Goal: Information Seeking & Learning: Learn about a topic

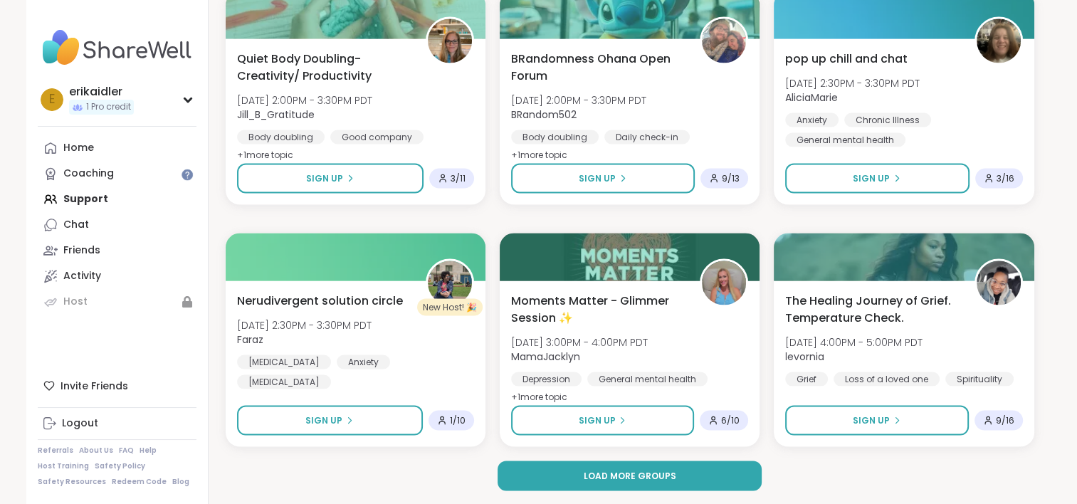
scroll to position [2705, 0]
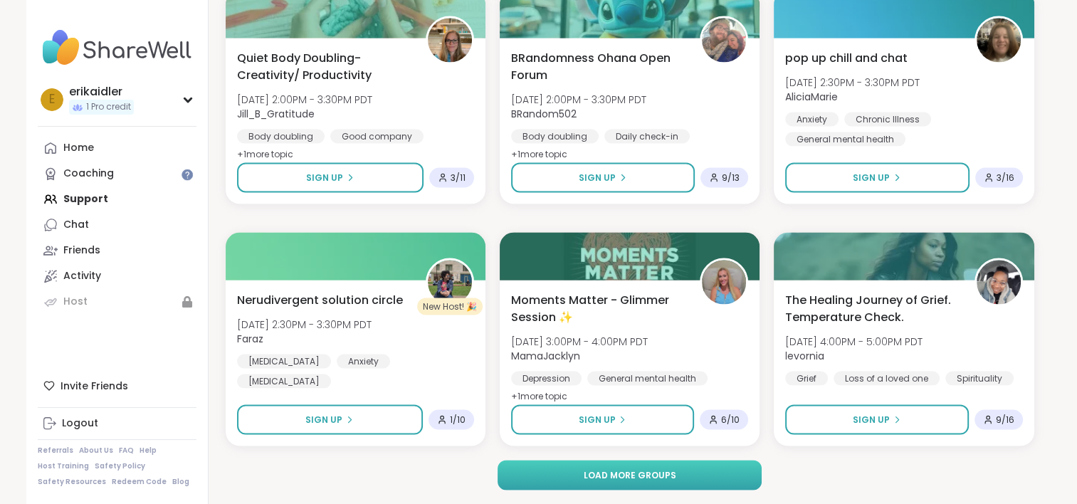
click at [607, 476] on span "Load more groups" at bounding box center [629, 475] width 93 height 13
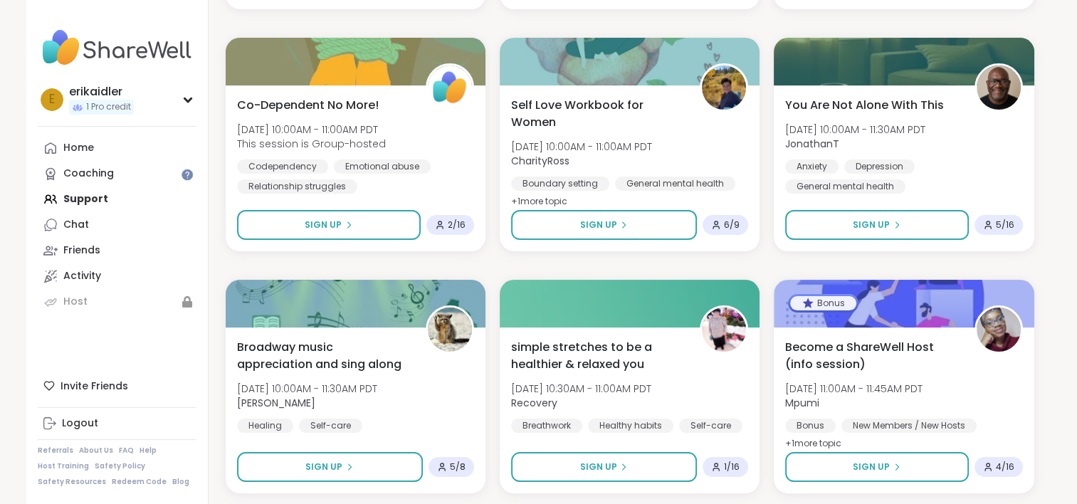
scroll to position [5610, 0]
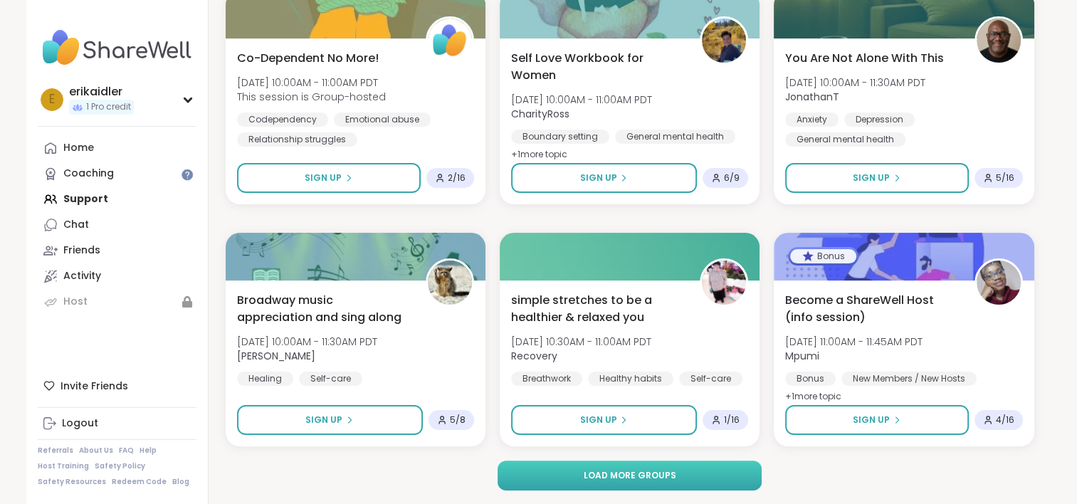
click at [664, 474] on span "Load more groups" at bounding box center [629, 475] width 93 height 13
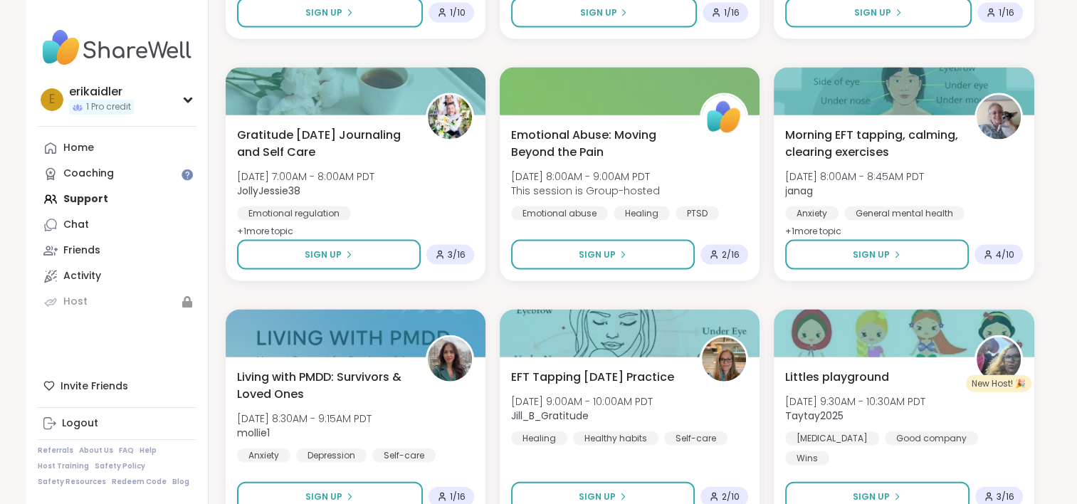
scroll to position [8515, 0]
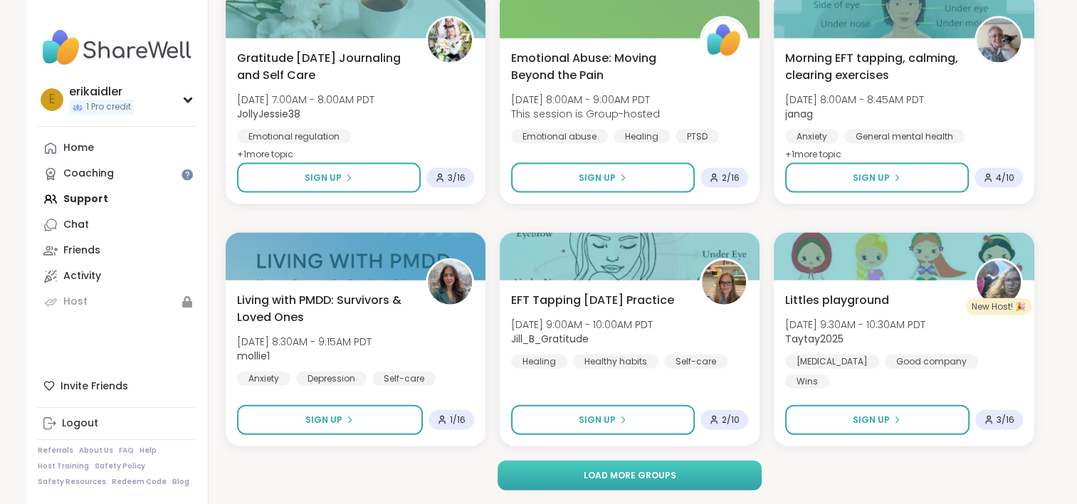
click at [689, 476] on button "Load more groups" at bounding box center [630, 476] width 264 height 30
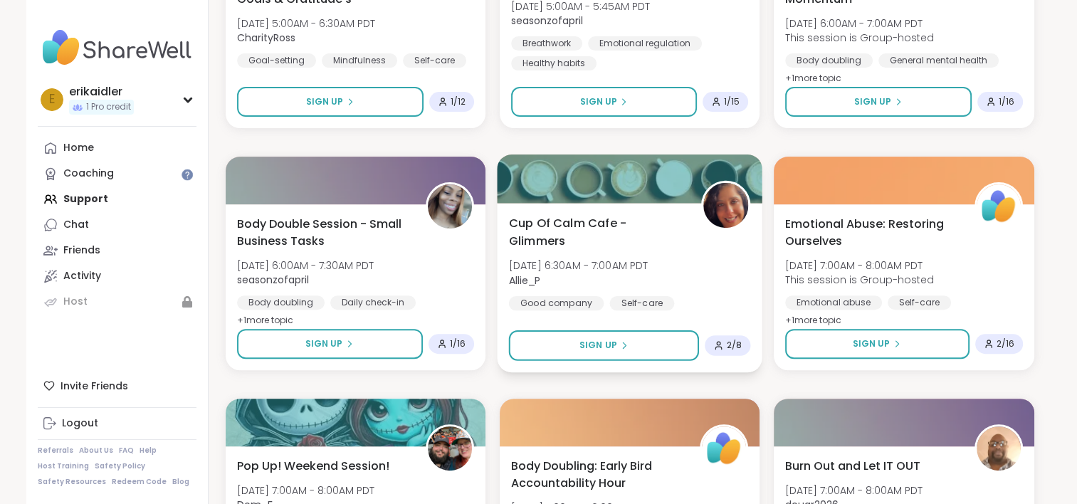
scroll to position [11420, 0]
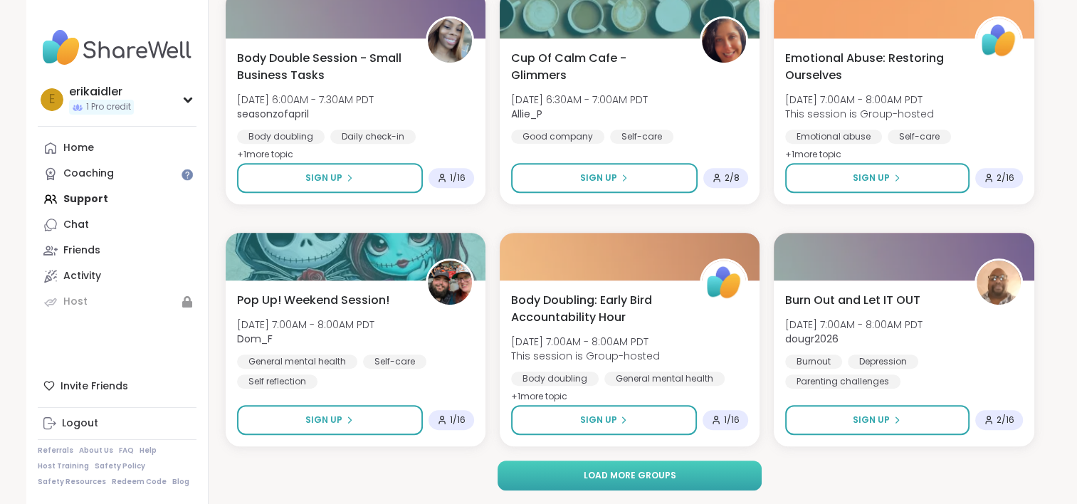
click at [697, 473] on button "Load more groups" at bounding box center [630, 476] width 264 height 30
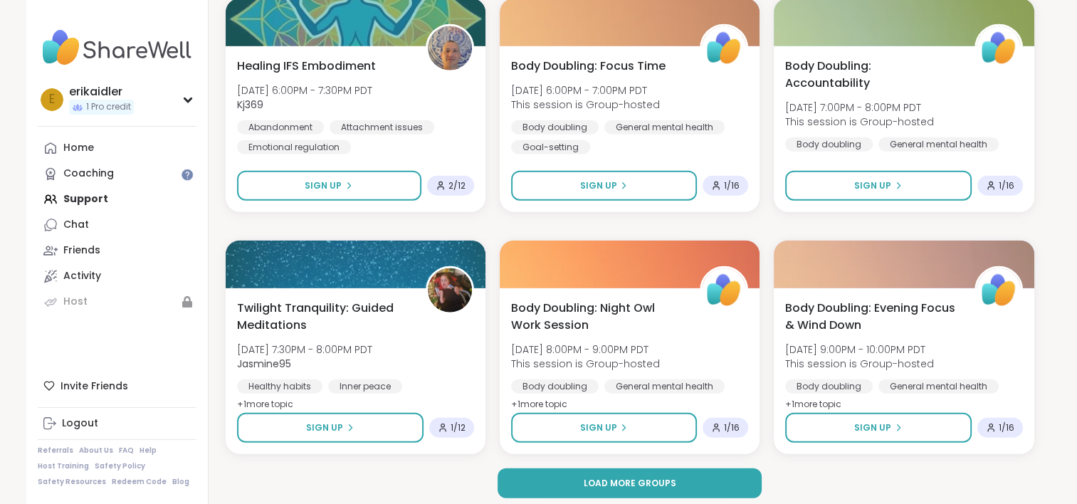
scroll to position [14325, 0]
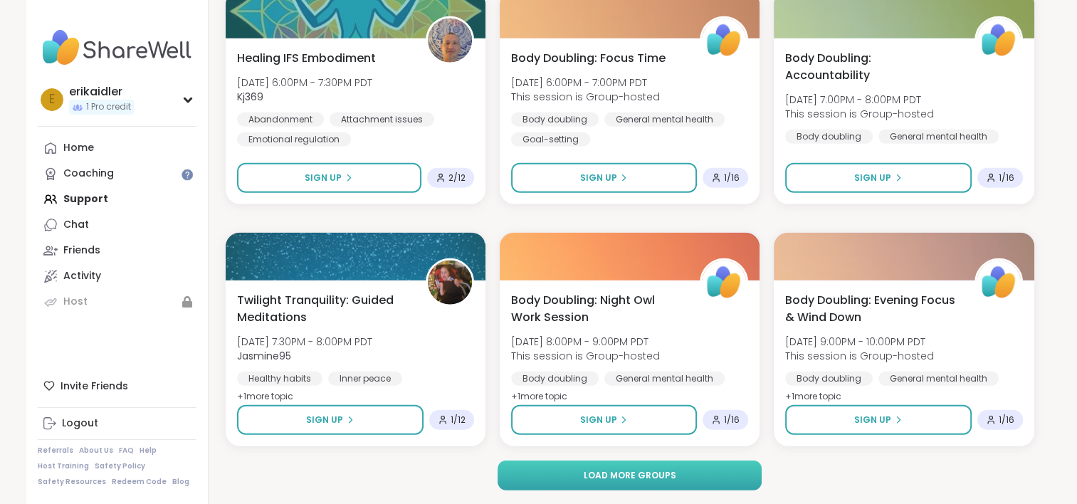
click at [696, 473] on button "Load more groups" at bounding box center [630, 476] width 264 height 30
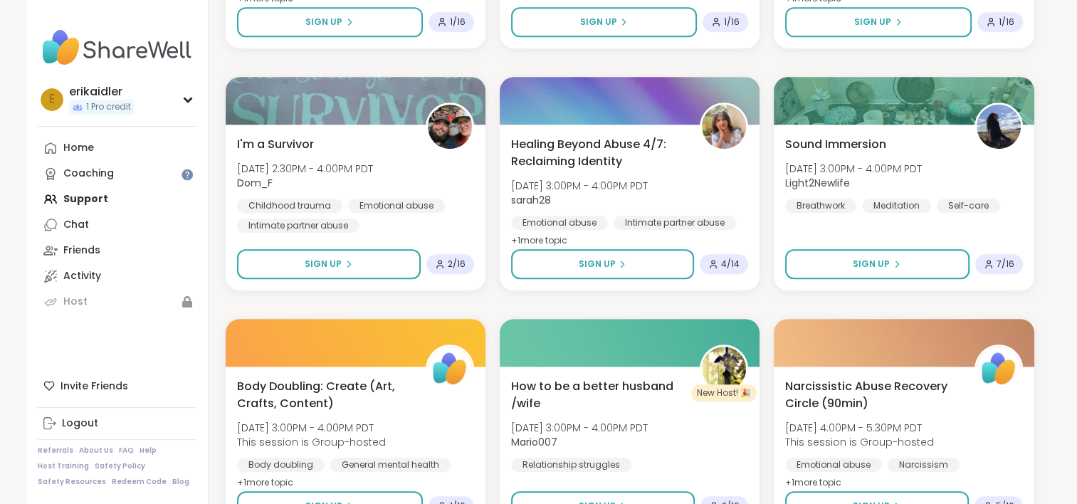
scroll to position [17230, 0]
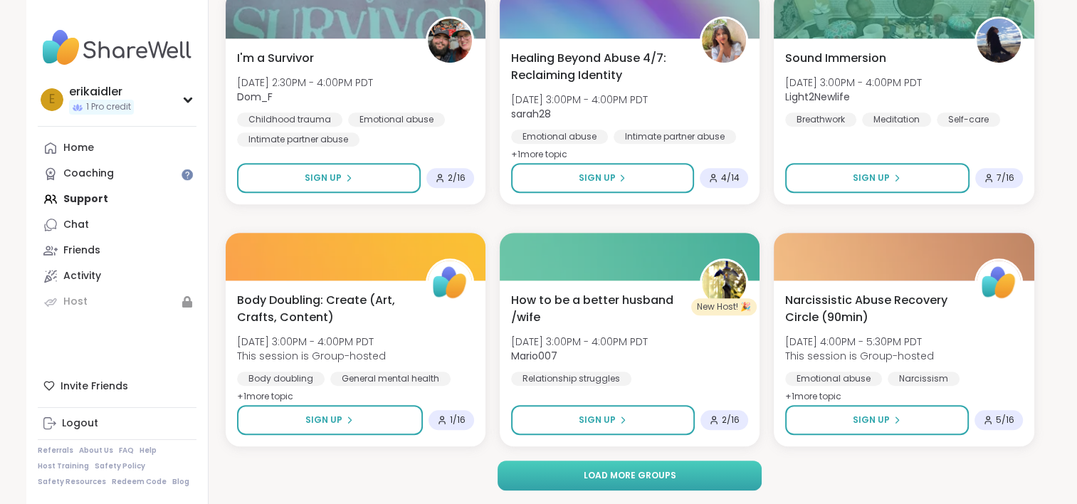
click at [664, 472] on span "Load more groups" at bounding box center [629, 475] width 93 height 13
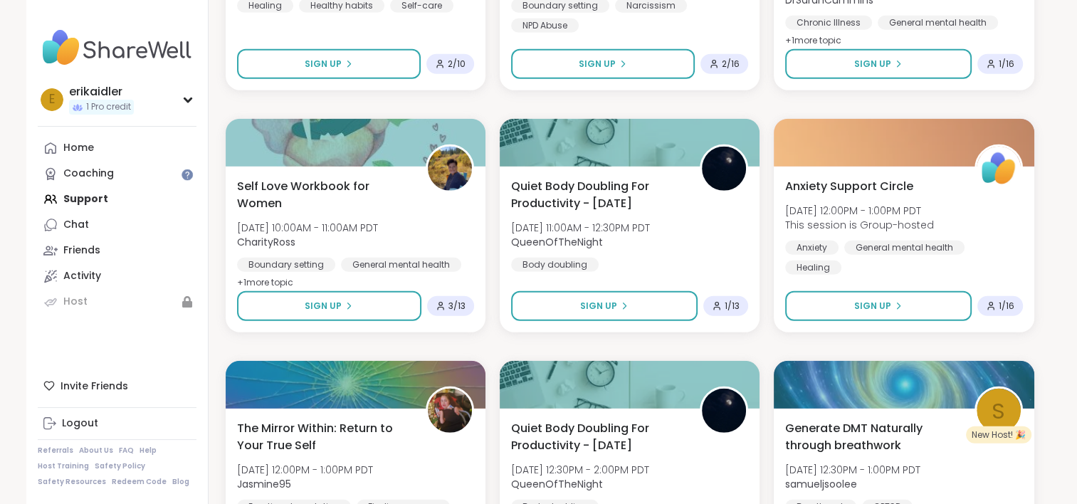
scroll to position [20134, 0]
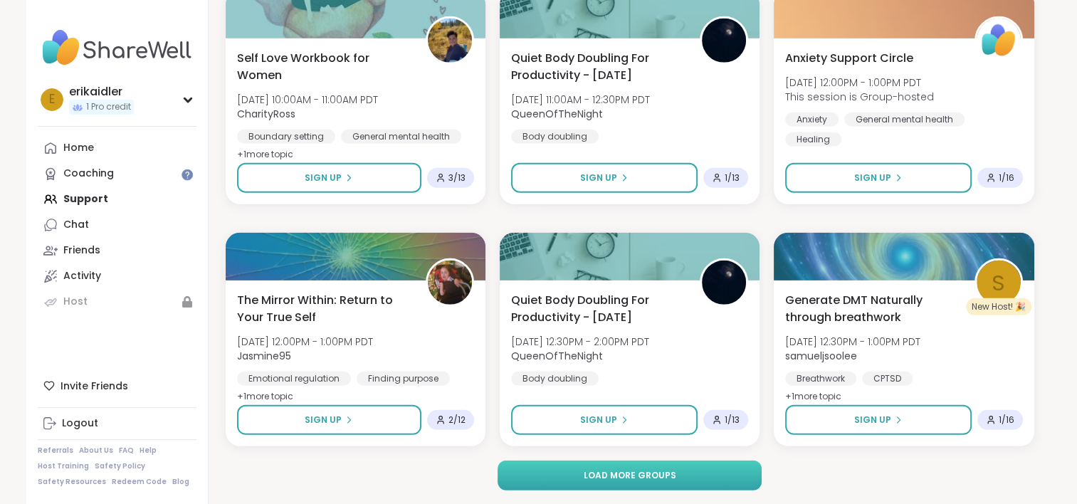
click at [616, 477] on span "Load more groups" at bounding box center [629, 475] width 93 height 13
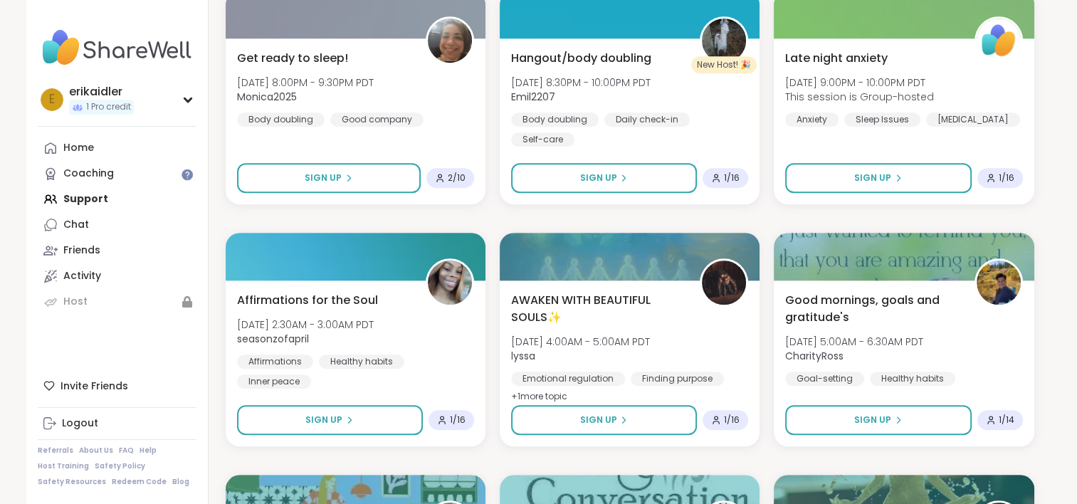
scroll to position [23039, 0]
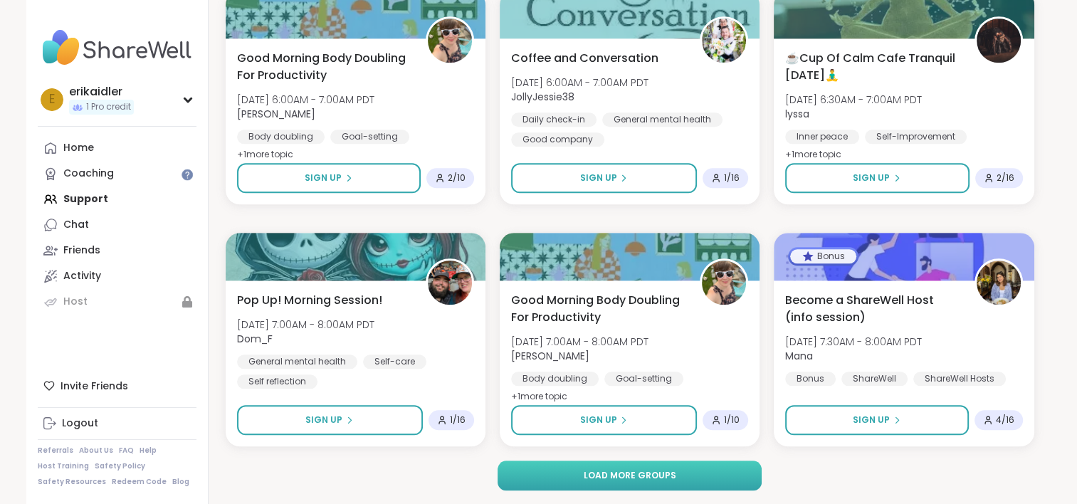
click at [703, 473] on button "Load more groups" at bounding box center [630, 476] width 264 height 30
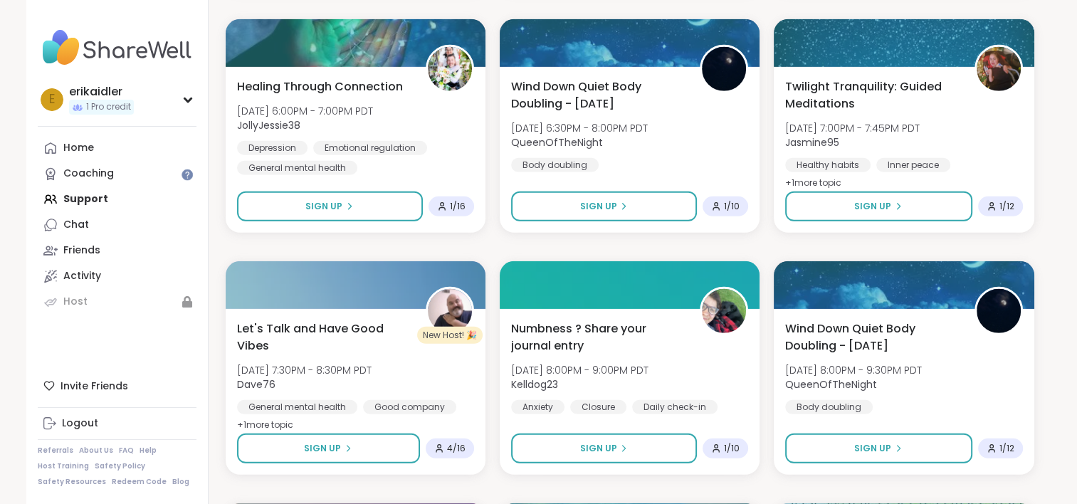
scroll to position [25944, 0]
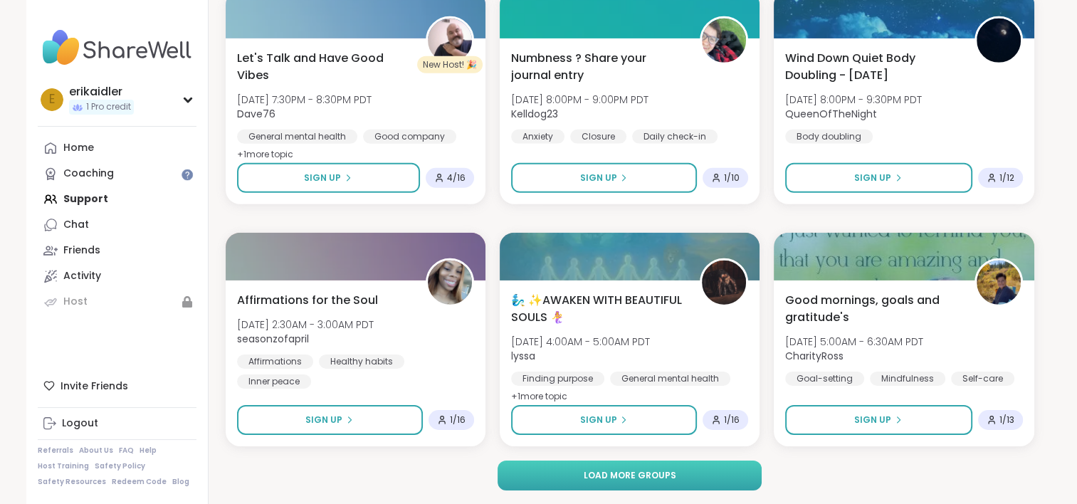
click at [688, 470] on button "Load more groups" at bounding box center [630, 476] width 264 height 30
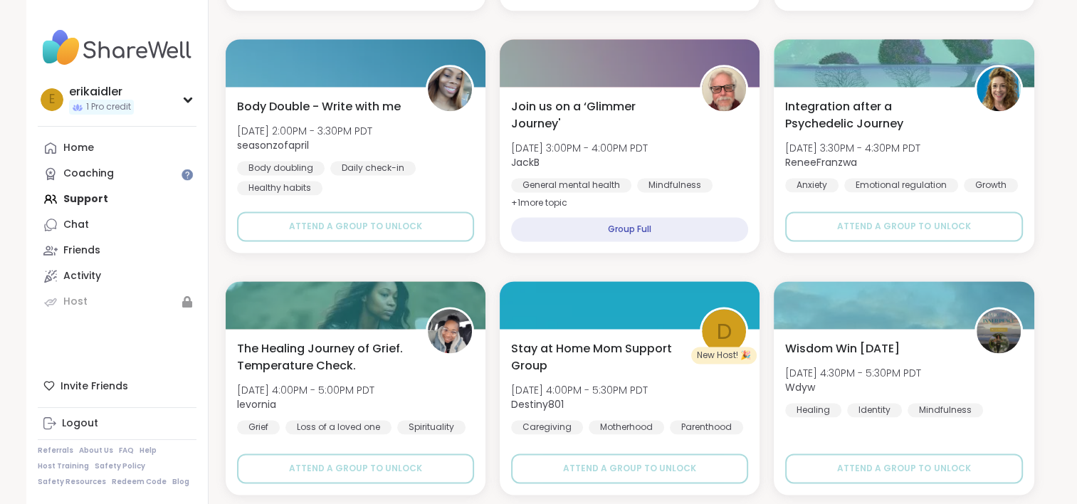
scroll to position [28849, 0]
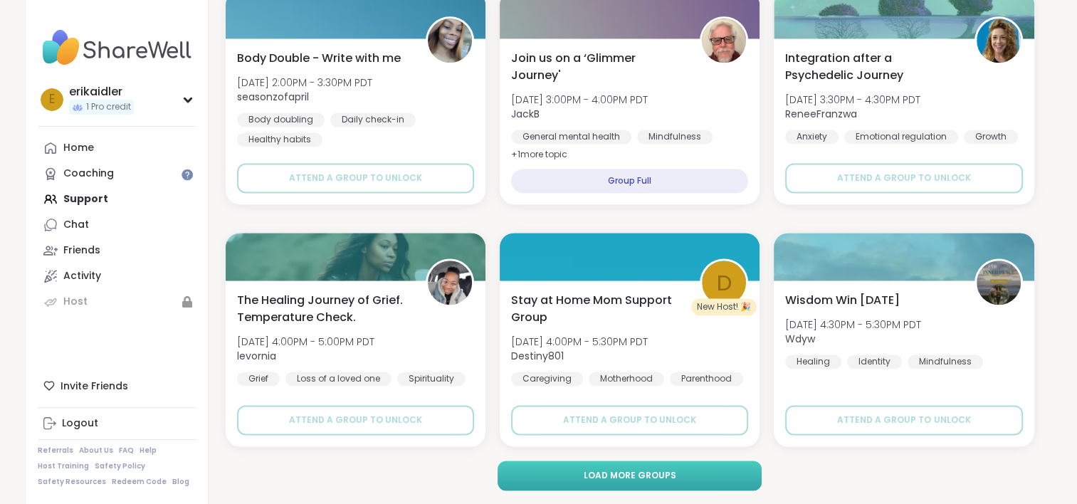
click at [658, 471] on span "Load more groups" at bounding box center [629, 475] width 93 height 13
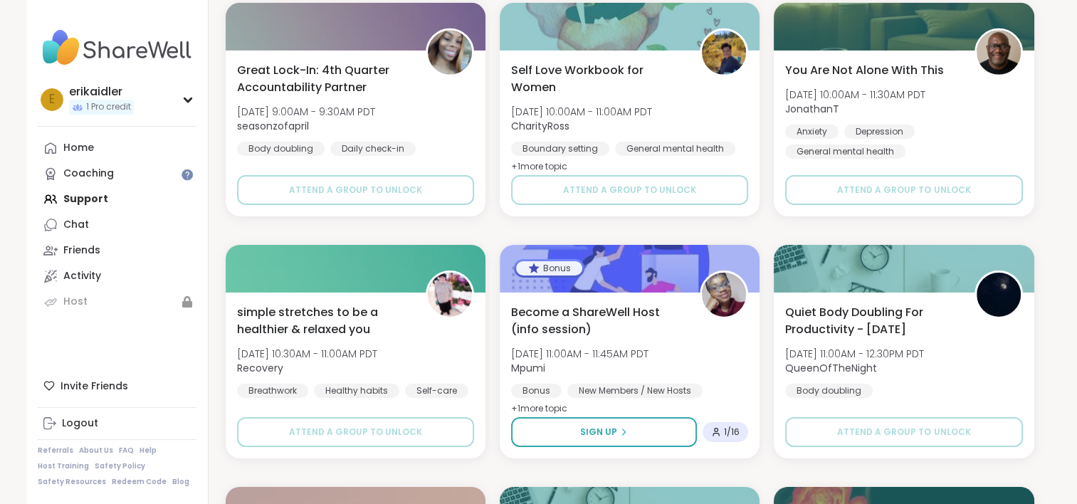
scroll to position [31754, 0]
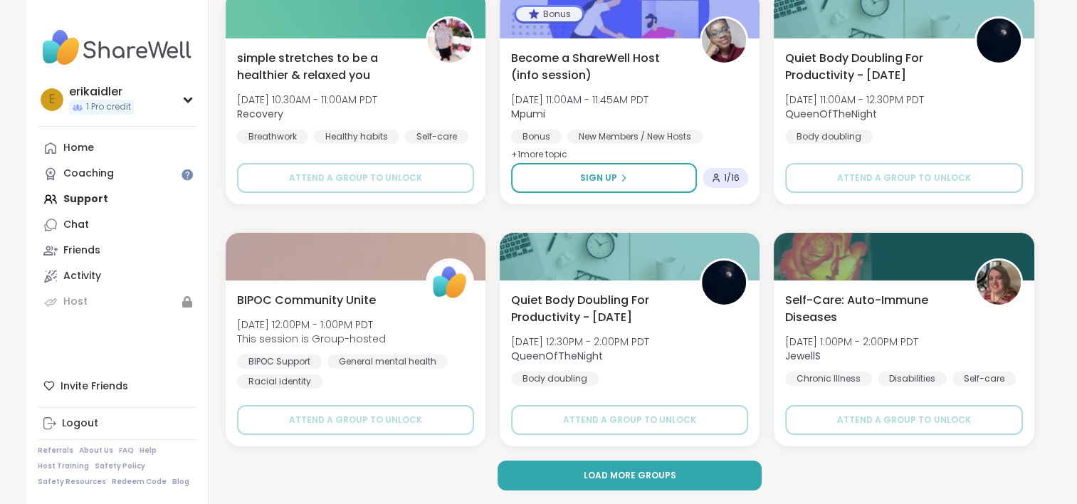
click at [606, 473] on span "Load more groups" at bounding box center [629, 475] width 93 height 13
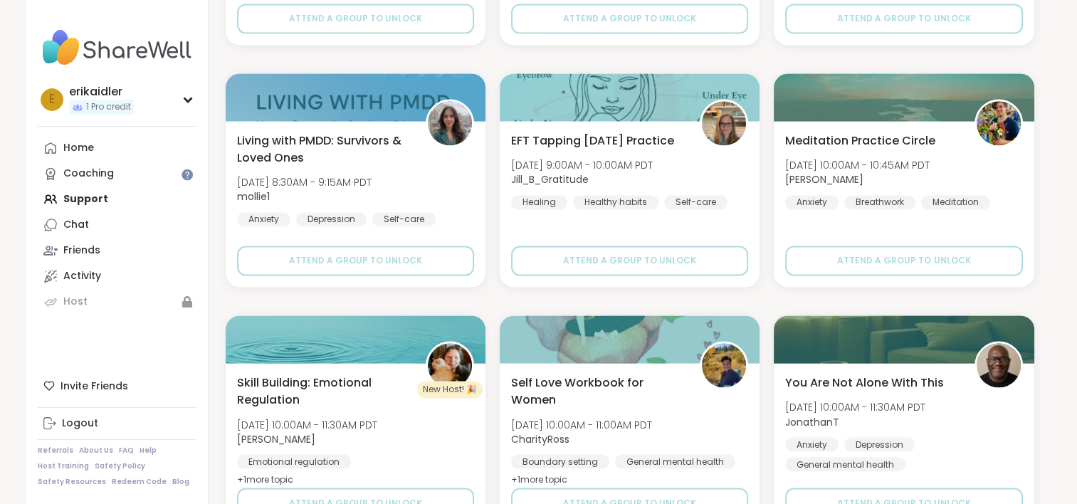
scroll to position [34658, 0]
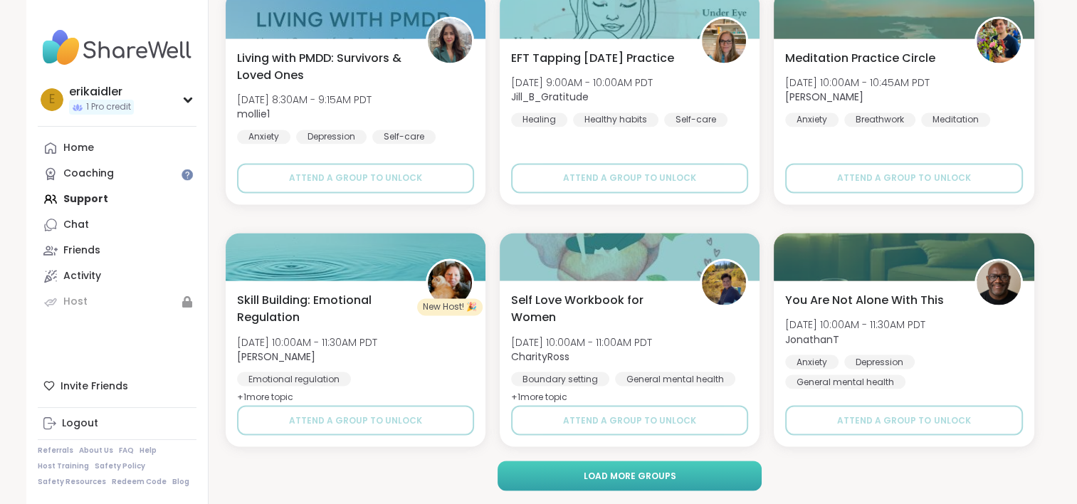
click at [641, 478] on span "Load more groups" at bounding box center [629, 475] width 93 height 13
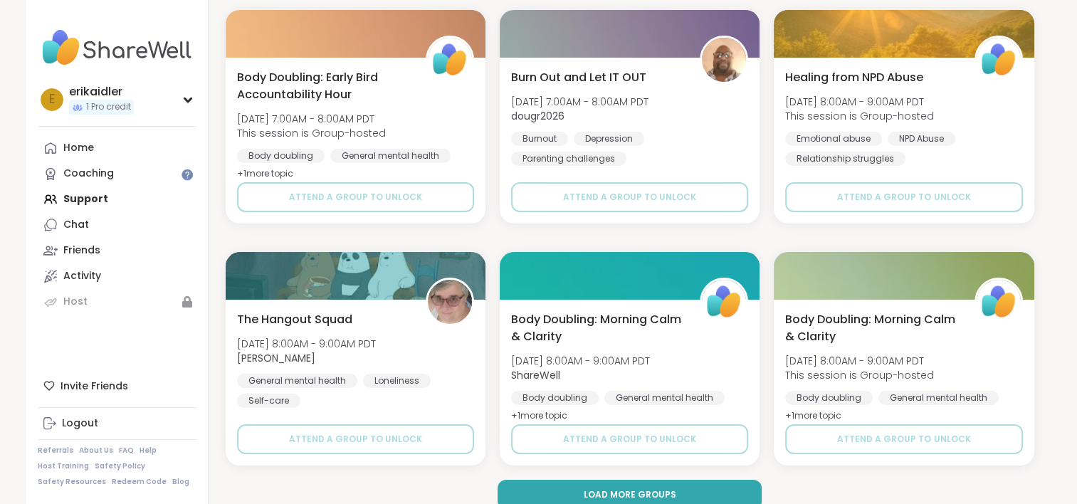
scroll to position [37563, 0]
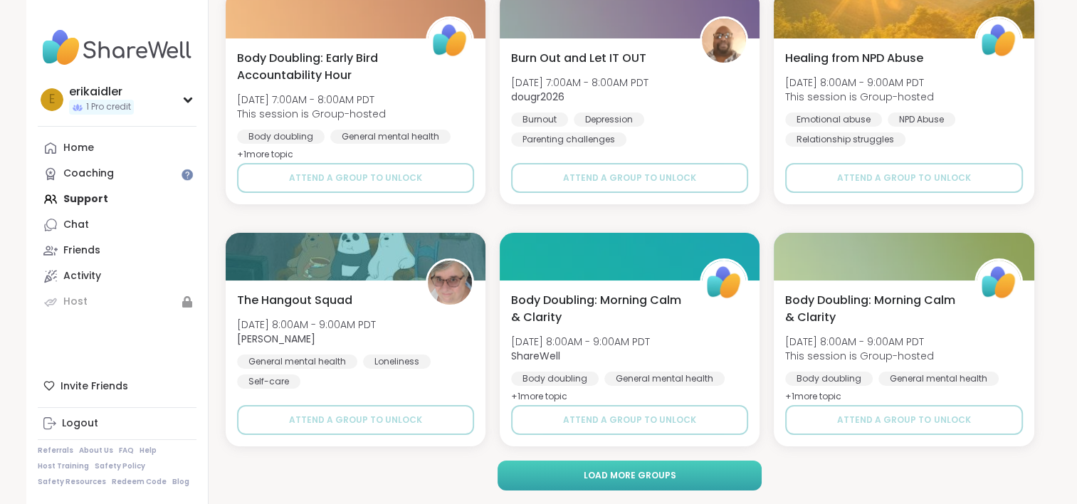
click at [698, 478] on button "Load more groups" at bounding box center [630, 476] width 264 height 30
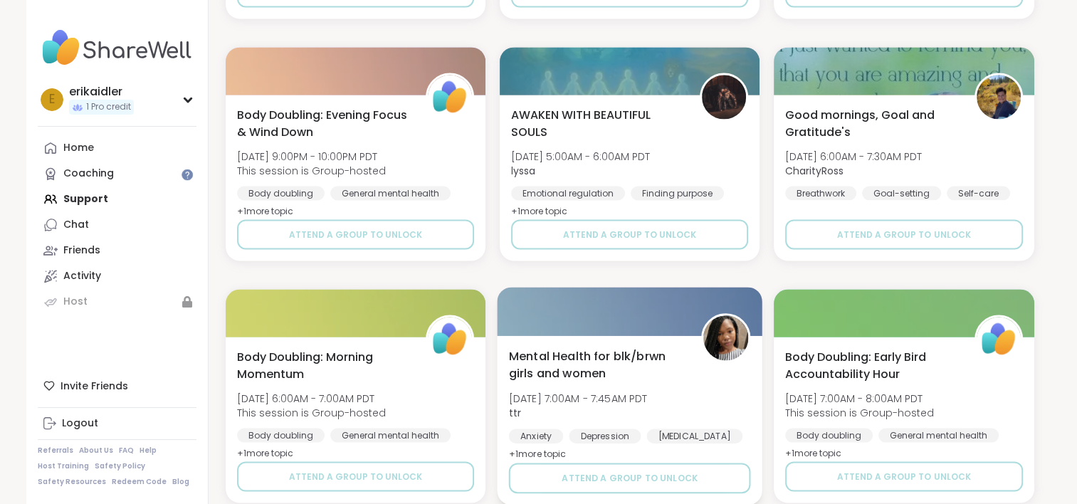
scroll to position [40468, 0]
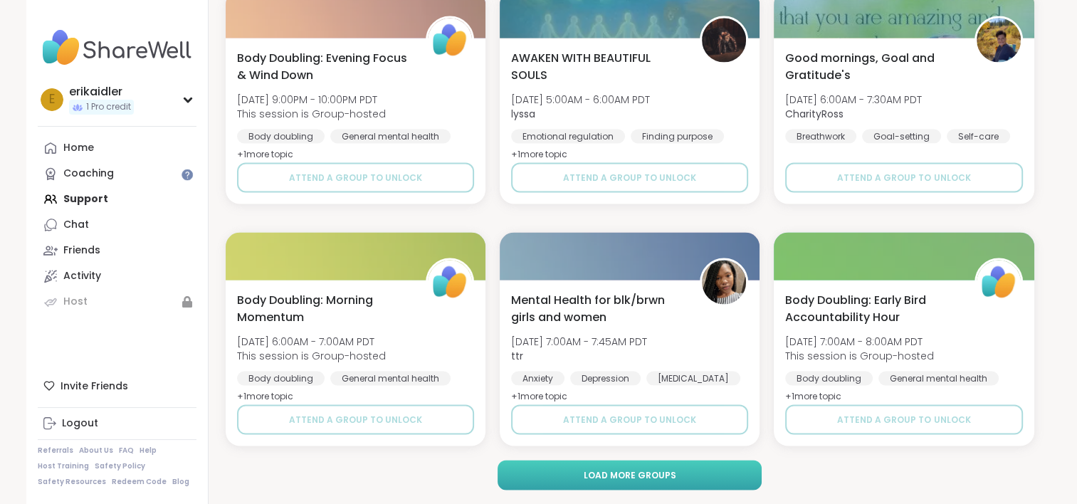
click at [640, 473] on span "Load more groups" at bounding box center [629, 475] width 93 height 13
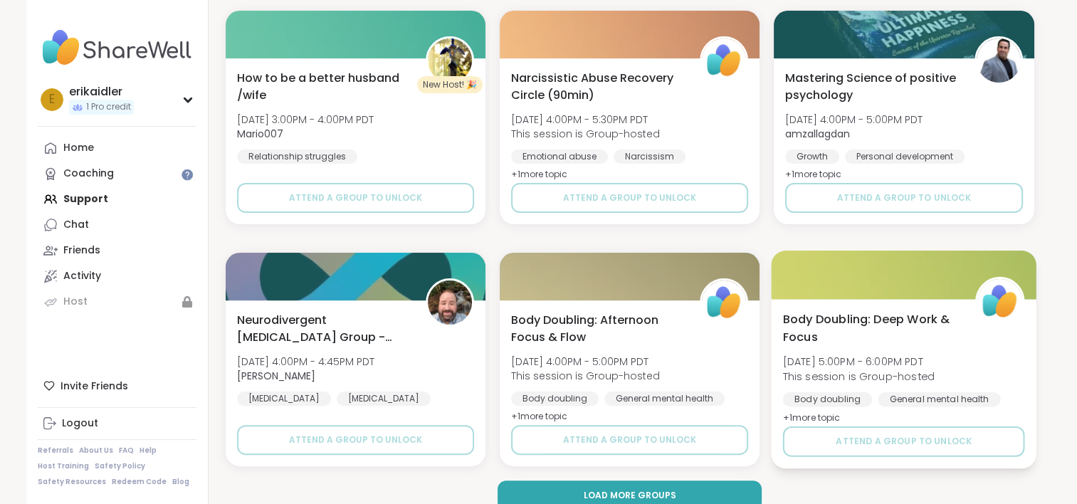
scroll to position [43373, 0]
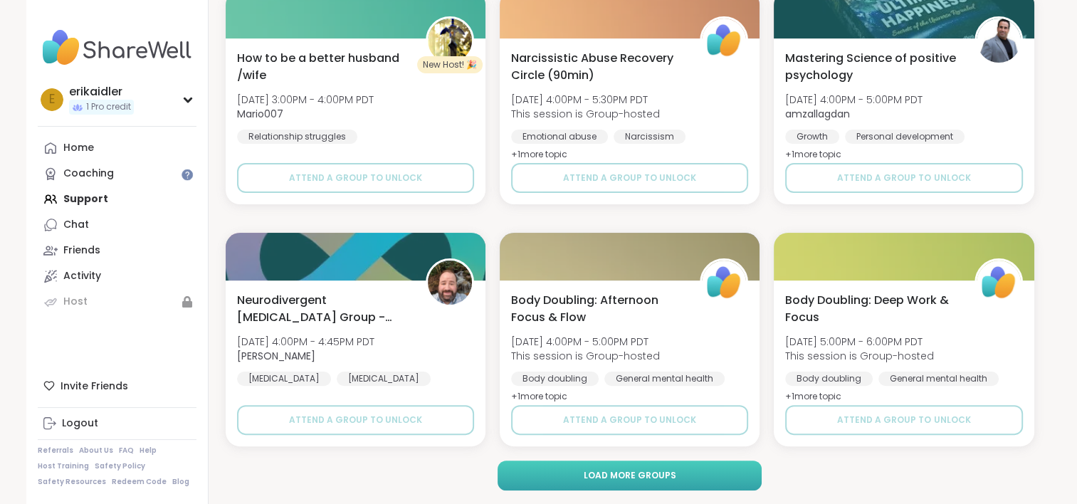
click at [703, 483] on button "Load more groups" at bounding box center [630, 476] width 264 height 30
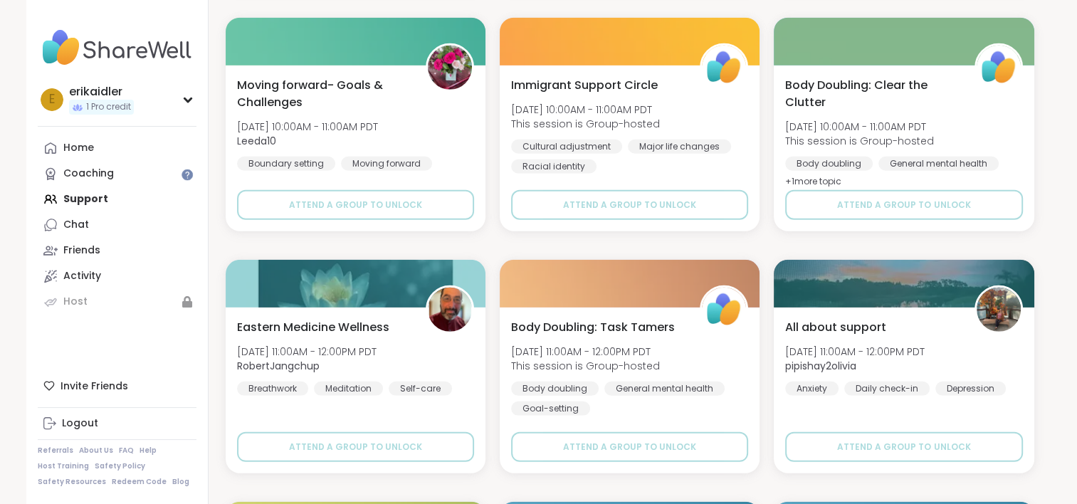
scroll to position [41664, 0]
